Goal: Answer question/provide support: Answer question/provide support

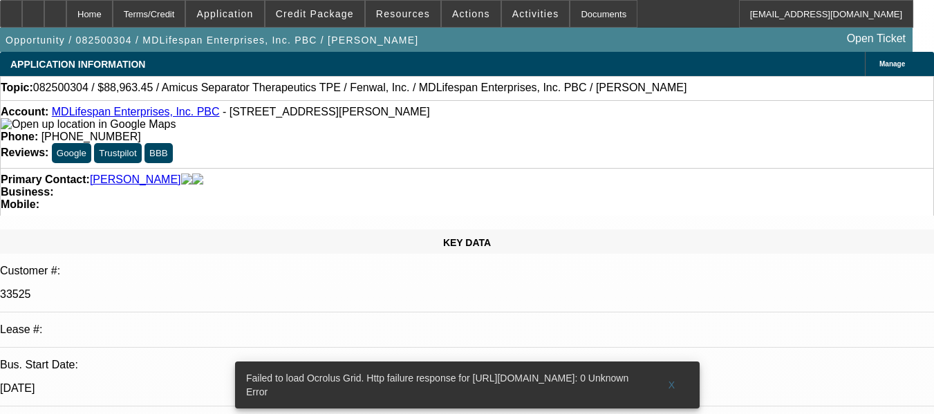
select select "0.2"
select select "2"
select select "0"
select select "6"
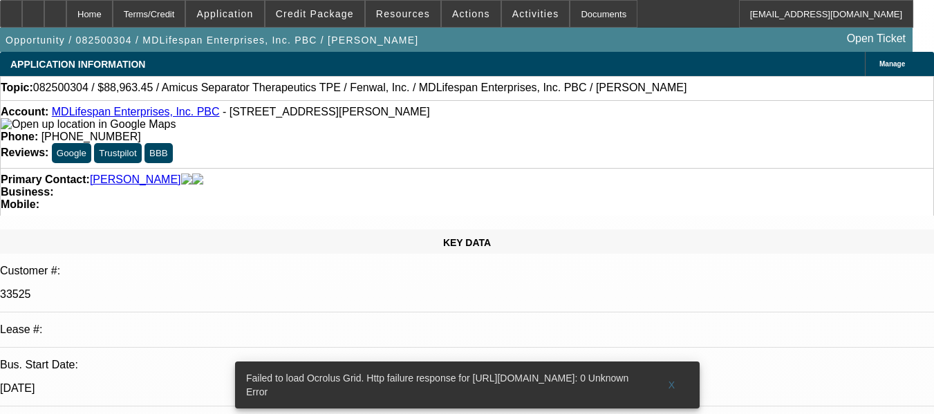
radio input "true"
click at [667, 363] on div "Failed to load Ocrolus Grid. Http failure response for [URL][DOMAIN_NAME]: 0 Un…" at bounding box center [466, 385] width 475 height 58
click at [670, 365] on div "Failed to load Ocrolus Grid. Http failure response for [URL][DOMAIN_NAME]: 0 Un…" at bounding box center [466, 385] width 475 height 58
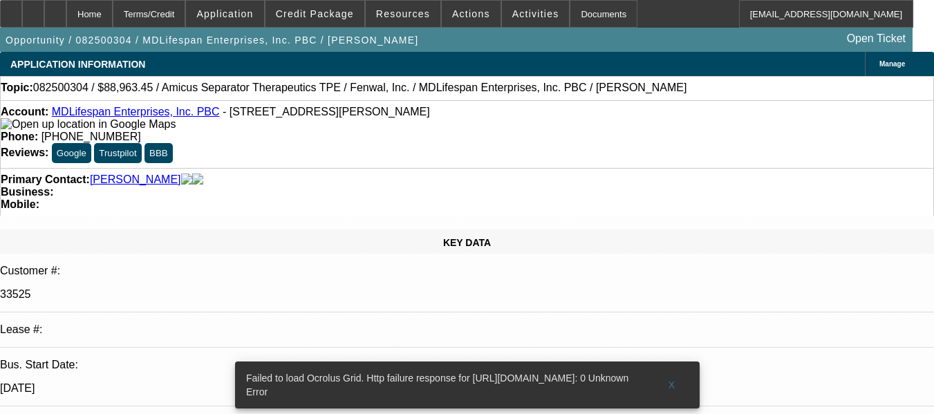
click at [671, 361] on div "Failed to load Ocrolus Grid. Http failure response for [URL][DOMAIN_NAME]: 0 Un…" at bounding box center [466, 385] width 475 height 58
type textarea "FAIRLY NEW DEALS, NOT ENOUGH PAY HISTORY TO MAKE AN OPINION, GPS NOT A REQUIREM…"
click at [672, 379] on span "X" at bounding box center [672, 384] width 8 height 11
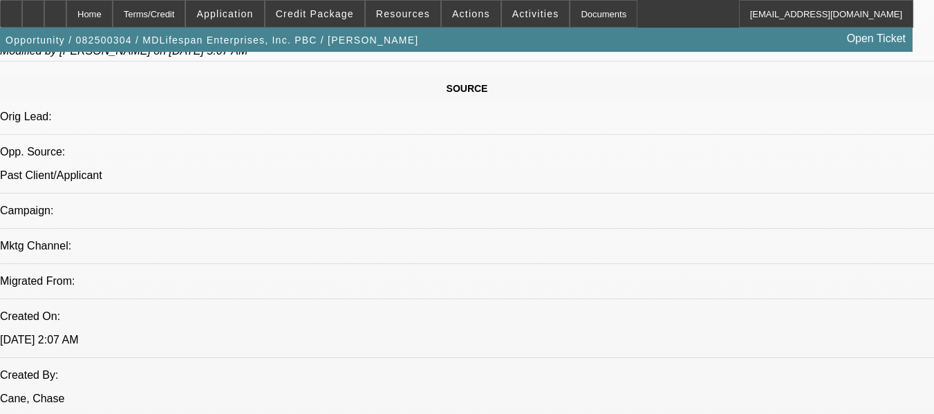
scroll to position [967, 0]
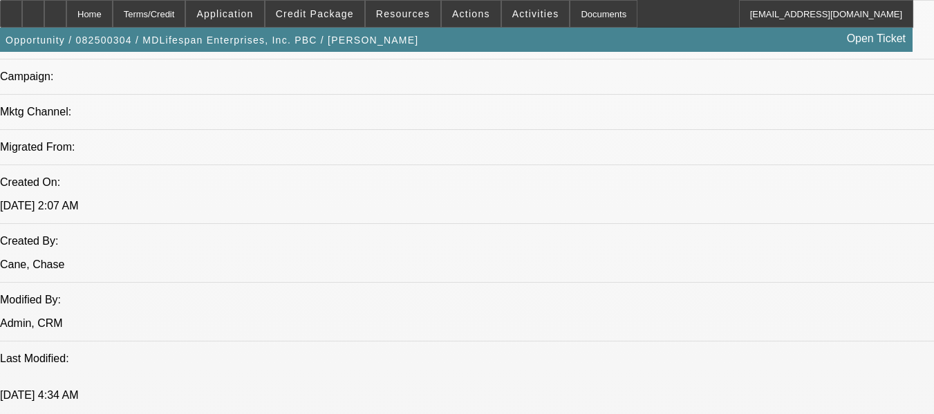
drag, startPoint x: 857, startPoint y: 304, endPoint x: 824, endPoint y: 265, distance: 51.5
radio input "true"
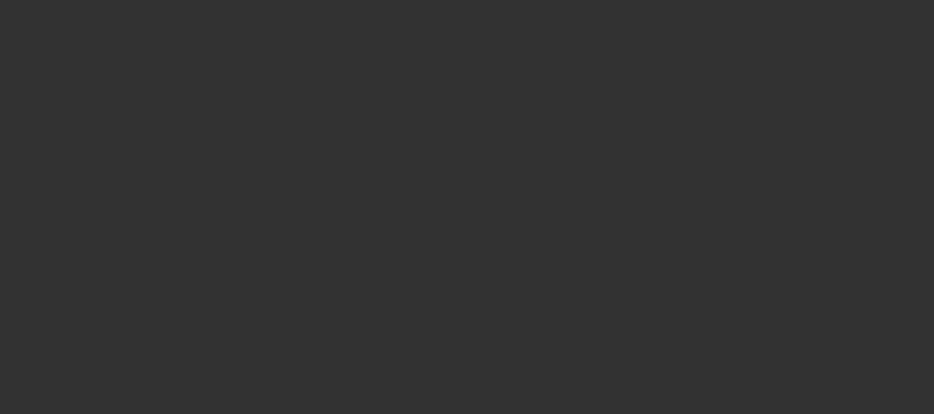
scroll to position [0, 0]
